Goal: Download file/media

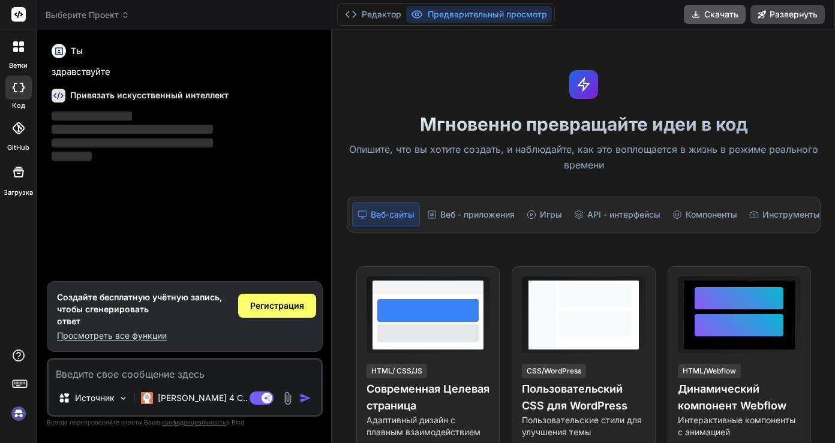
click at [715, 16] on ya-tr-span "Скачать" at bounding box center [721, 14] width 34 height 12
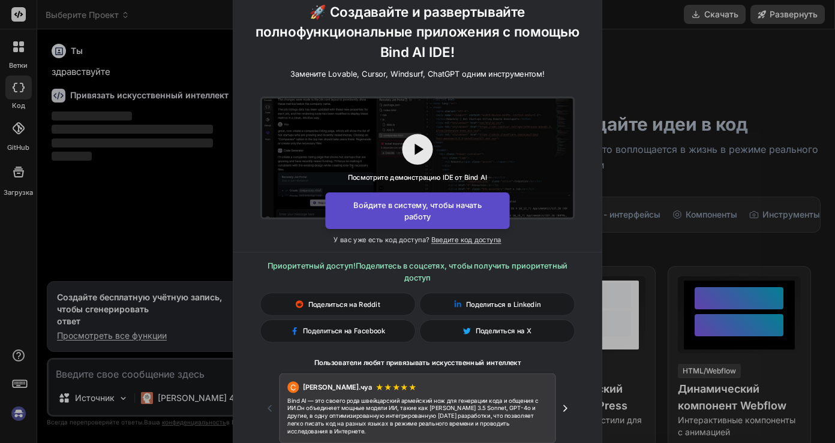
click at [432, 217] on button "Войдите в систему, чтобы начать работу" at bounding box center [417, 211] width 184 height 37
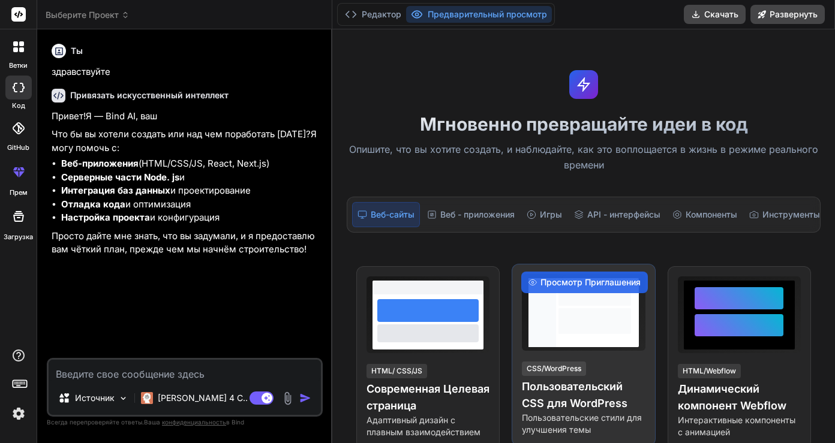
type textarea "x"
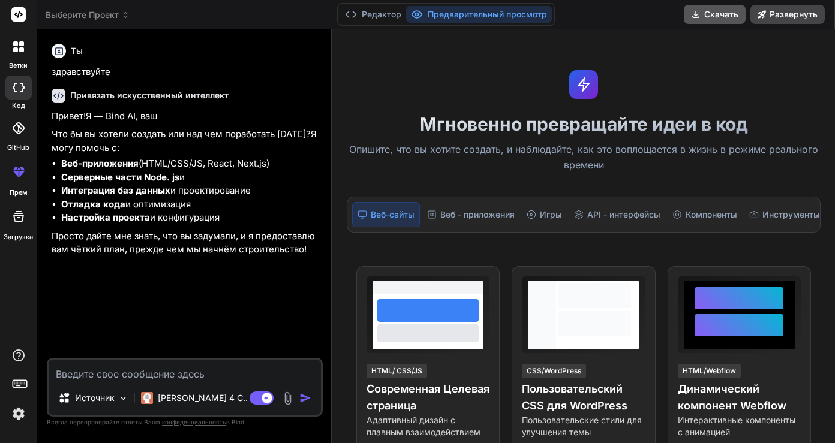
click at [706, 10] on ya-tr-span "Скачать" at bounding box center [721, 14] width 34 height 12
click at [706, 18] on ya-tr-span "Скачать" at bounding box center [721, 14] width 34 height 12
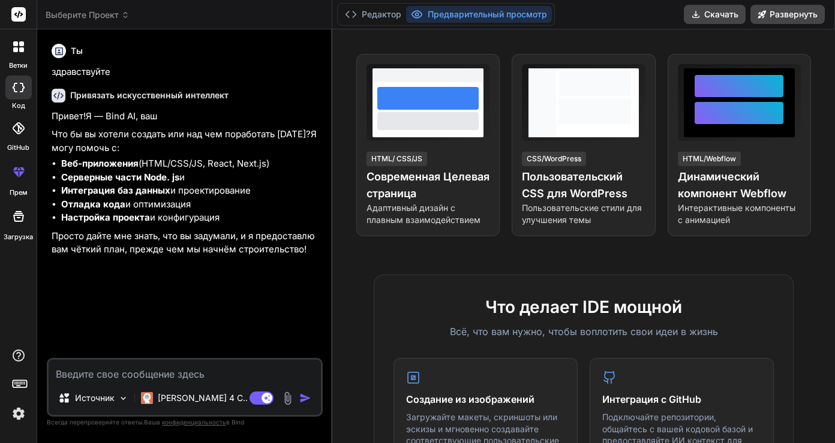
scroll to position [327, 0]
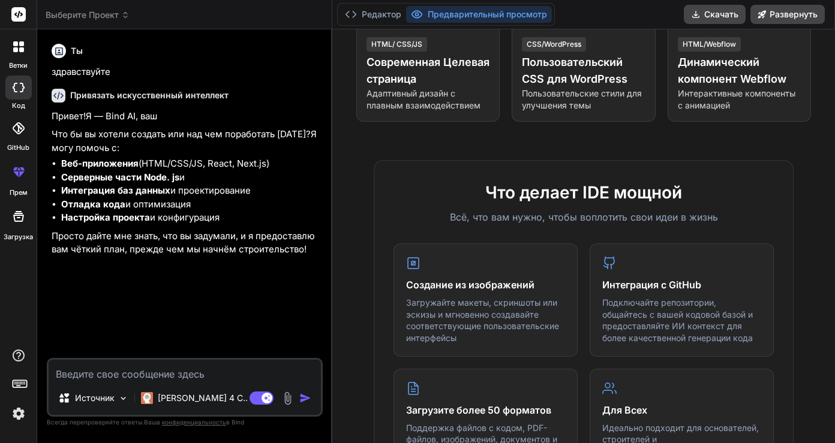
click at [23, 136] on div at bounding box center [18, 128] width 26 height 26
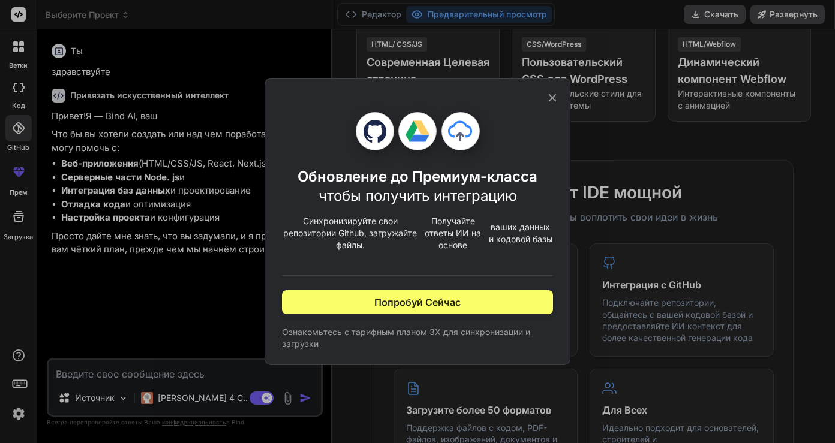
click at [551, 97] on icon at bounding box center [553, 98] width 8 height 8
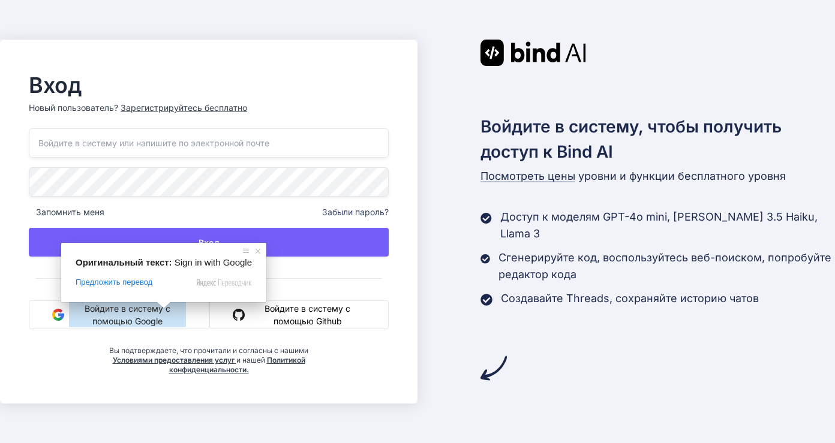
click at [165, 315] on ya-tr-span "Войдите в систему с помощью Google" at bounding box center [127, 314] width 117 height 25
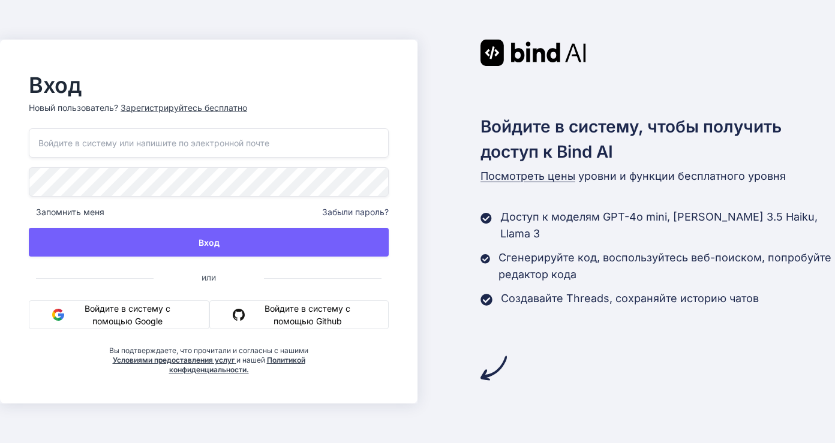
click at [163, 310] on ya-tr-span "Войдите в систему с помощью Google" at bounding box center [127, 314] width 117 height 25
